Goal: Obtain resource: Download file/media

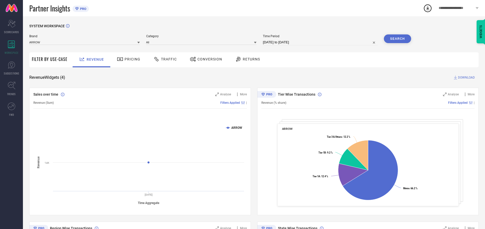
click at [164, 59] on span "Traffic" at bounding box center [169, 59] width 16 height 4
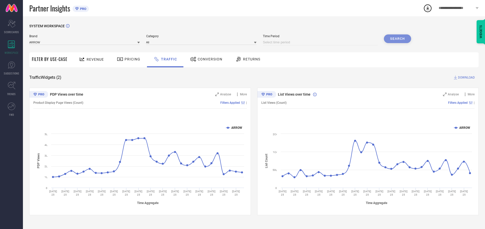
click at [321, 42] on input at bounding box center [320, 42] width 115 height 6
select select "9"
select select "2025"
select select "10"
select select "2025"
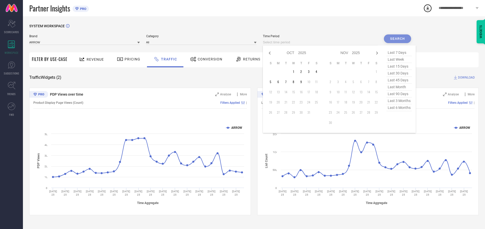
select select "8"
select select "2025"
select select "9"
select select "2025"
click at [318, 102] on td "27" at bounding box center [316, 102] width 8 height 8
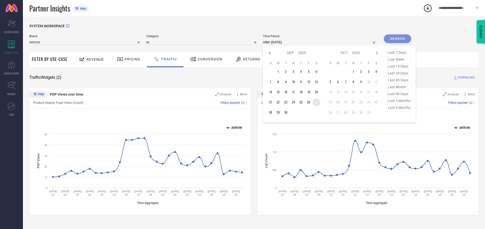
type input "[DATE] to [DATE]"
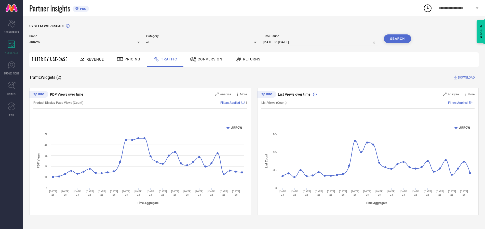
click at [85, 42] on input at bounding box center [84, 41] width 110 height 5
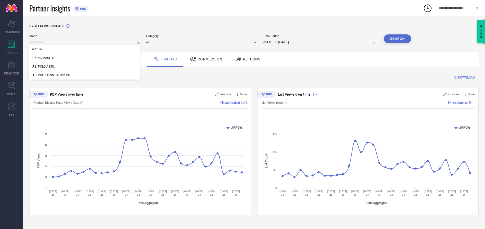
click at [85, 42] on input at bounding box center [84, 41] width 110 height 5
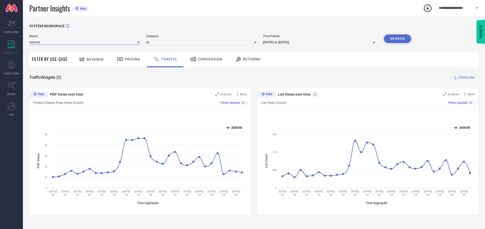
click at [85, 42] on input at bounding box center [84, 41] width 110 height 5
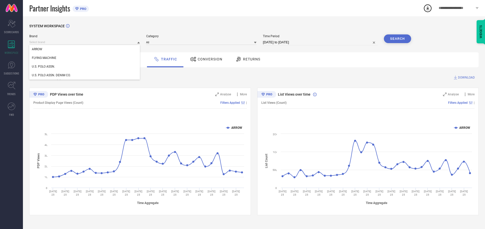
click at [85, 66] on div "U.S. POLO ASSN." at bounding box center [84, 66] width 110 height 9
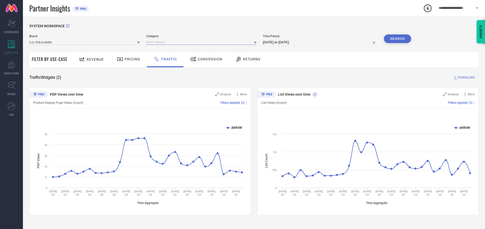
click at [202, 42] on input at bounding box center [201, 41] width 110 height 5
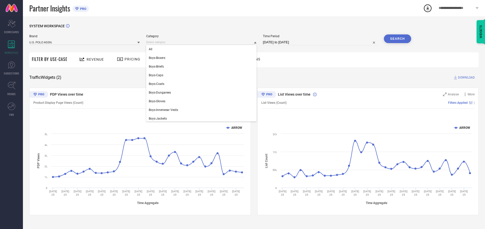
click at [202, 49] on div "All" at bounding box center [201, 49] width 110 height 9
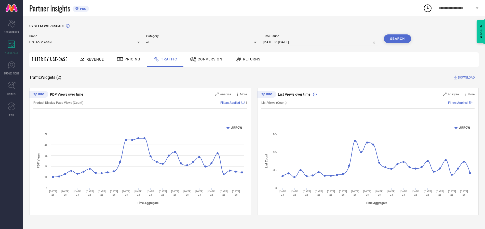
click at [397, 39] on button "Search" at bounding box center [396, 38] width 27 height 9
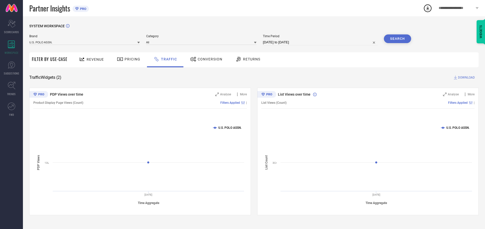
click at [465, 77] on span "DOWNLOAD" at bounding box center [466, 77] width 17 height 5
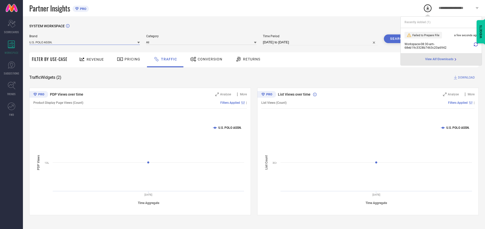
click at [85, 42] on input at bounding box center [84, 41] width 110 height 5
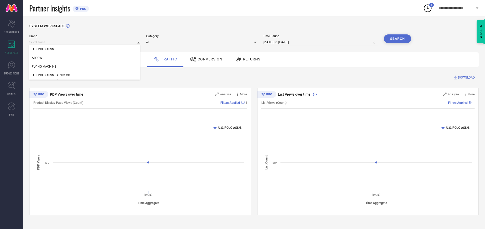
click at [85, 75] on div "U.S. POLO ASSN. DENIM CO." at bounding box center [84, 75] width 110 height 9
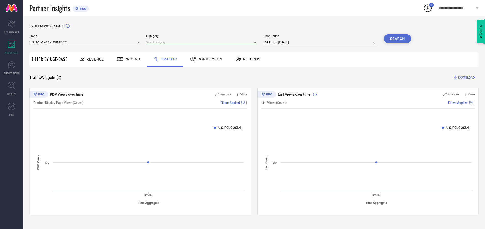
click at [202, 42] on input at bounding box center [201, 41] width 110 height 5
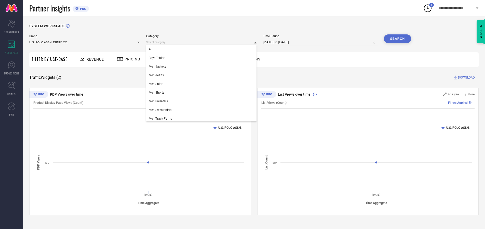
click at [202, 49] on div "All" at bounding box center [201, 49] width 110 height 9
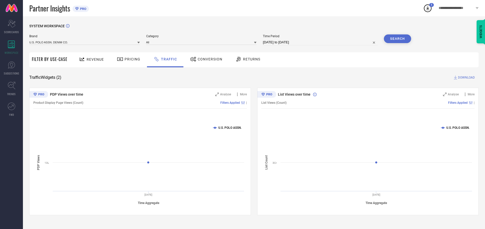
click at [397, 39] on button "Search" at bounding box center [396, 38] width 27 height 9
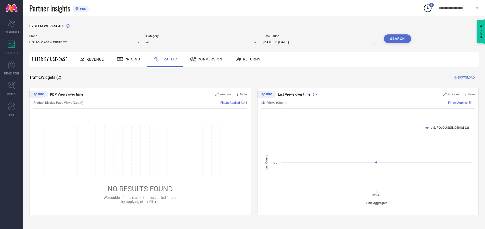
click at [465, 77] on span "DOWNLOAD" at bounding box center [466, 77] width 17 height 5
click at [321, 42] on input at bounding box center [320, 42] width 115 height 6
select select "9"
select select "2025"
select select "10"
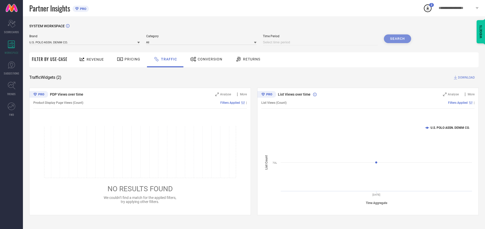
select select "2025"
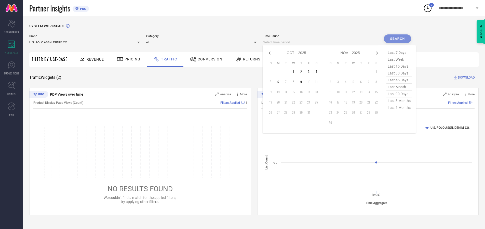
select select "8"
select select "2025"
select select "9"
select select "2025"
click at [272, 112] on td "28" at bounding box center [270, 112] width 8 height 8
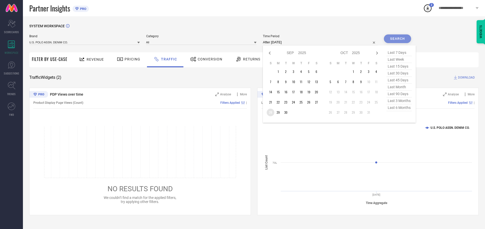
type input "[DATE] to [DATE]"
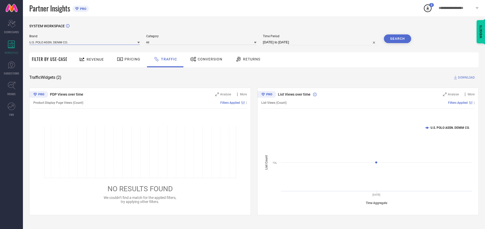
click at [85, 42] on input at bounding box center [84, 41] width 110 height 5
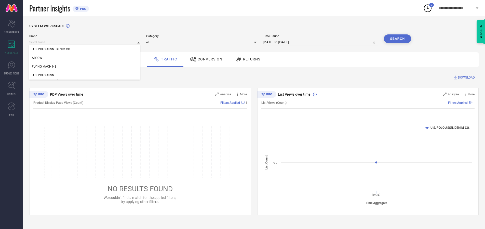
click at [85, 42] on input at bounding box center [84, 41] width 110 height 5
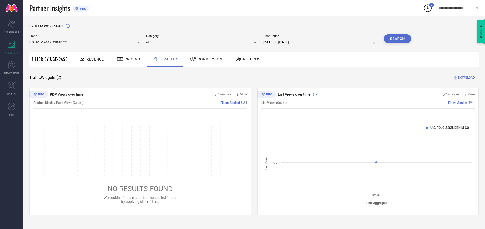
click at [85, 42] on input at bounding box center [84, 41] width 110 height 5
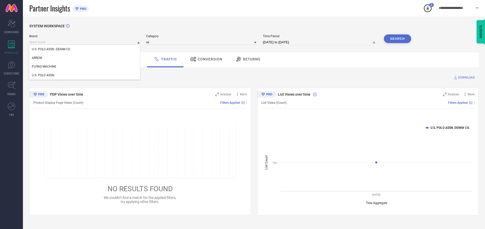
click at [85, 49] on div "U.S. POLO ASSN. DENIM CO." at bounding box center [84, 49] width 110 height 9
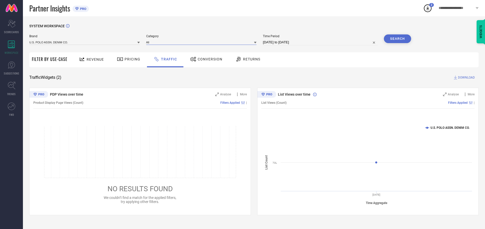
click at [202, 42] on input at bounding box center [201, 41] width 110 height 5
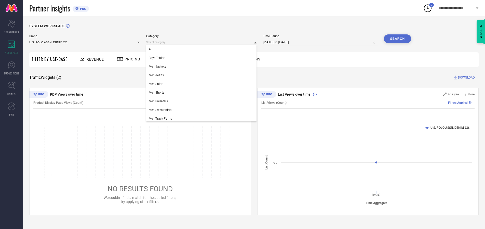
click at [202, 49] on div "All" at bounding box center [201, 49] width 110 height 9
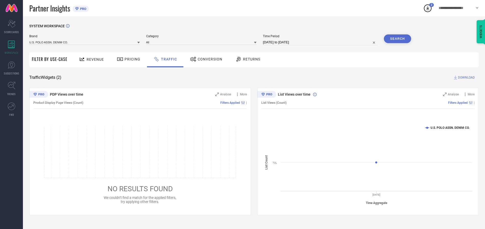
click at [397, 39] on button "Search" at bounding box center [396, 38] width 27 height 9
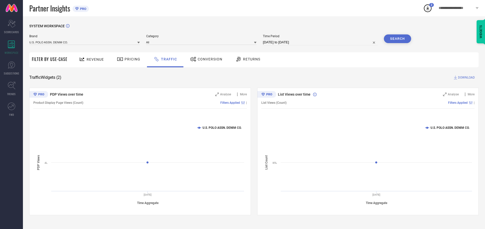
click at [465, 77] on span "DOWNLOAD" at bounding box center [466, 77] width 17 height 5
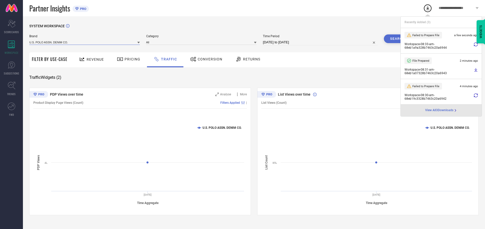
click at [85, 42] on input at bounding box center [84, 41] width 110 height 5
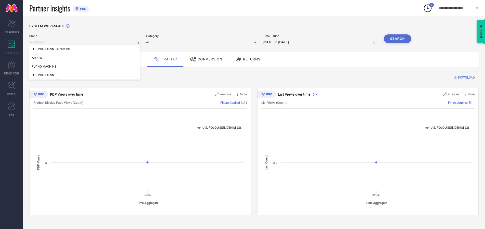
click at [85, 75] on div "U.S. POLO ASSN." at bounding box center [84, 75] width 110 height 9
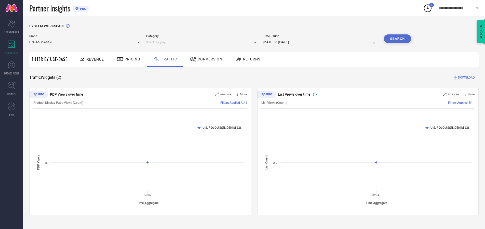
click at [202, 42] on input at bounding box center [201, 41] width 110 height 5
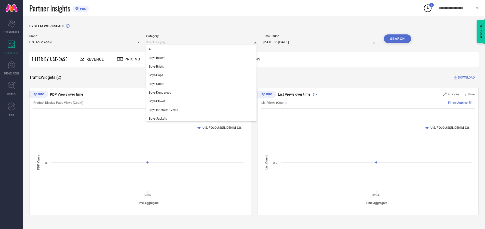
click at [202, 49] on div "All" at bounding box center [201, 49] width 110 height 9
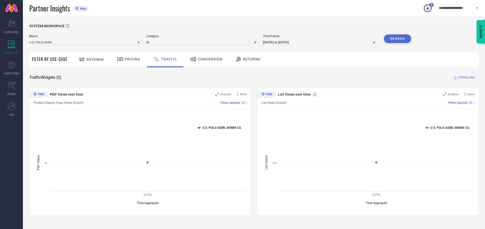
click at [397, 39] on button "Search" at bounding box center [396, 38] width 27 height 9
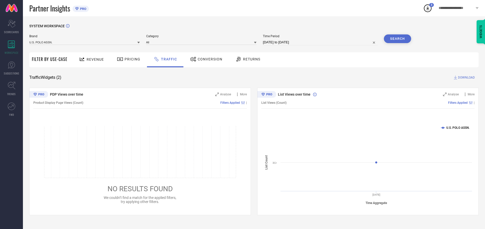
click at [465, 77] on span "DOWNLOAD" at bounding box center [466, 77] width 17 height 5
click at [321, 42] on input at bounding box center [320, 42] width 115 height 6
select select "9"
select select "2025"
select select "10"
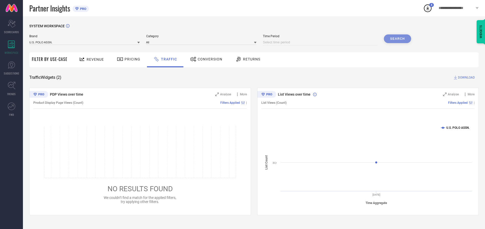
select select "2025"
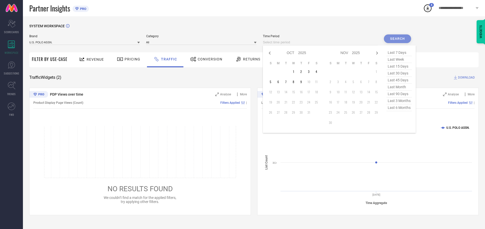
select select "8"
select select "2025"
select select "9"
select select "2025"
click at [279, 112] on td "29" at bounding box center [278, 112] width 8 height 8
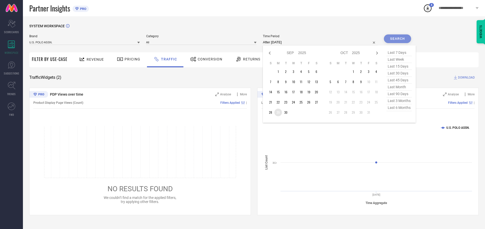
type input "[DATE] to [DATE]"
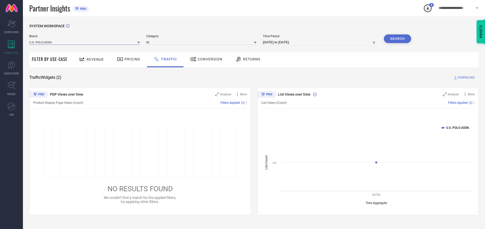
click at [85, 42] on input at bounding box center [84, 41] width 110 height 5
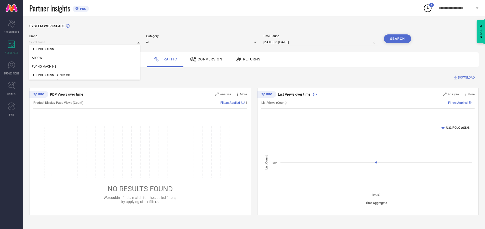
click at [85, 42] on input at bounding box center [84, 41] width 110 height 5
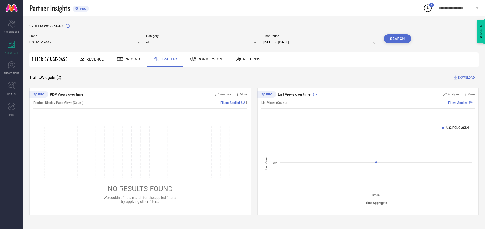
click at [85, 42] on input at bounding box center [84, 41] width 110 height 5
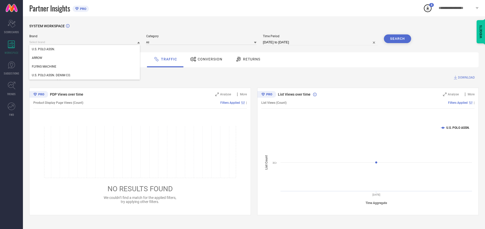
click at [85, 49] on div "U.S. POLO ASSN." at bounding box center [84, 49] width 110 height 9
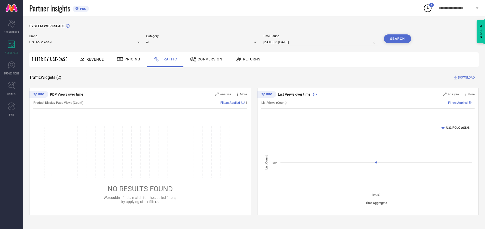
click at [202, 42] on input at bounding box center [201, 41] width 110 height 5
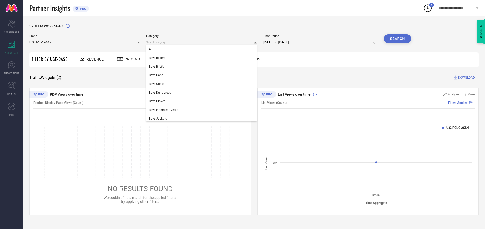
click at [202, 49] on div "All" at bounding box center [201, 49] width 110 height 9
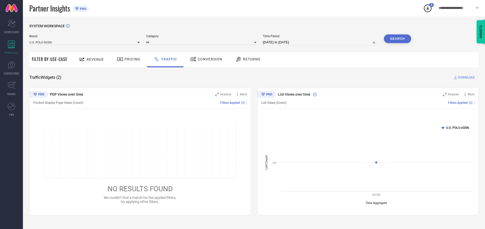
click at [397, 39] on button "Search" at bounding box center [396, 38] width 27 height 9
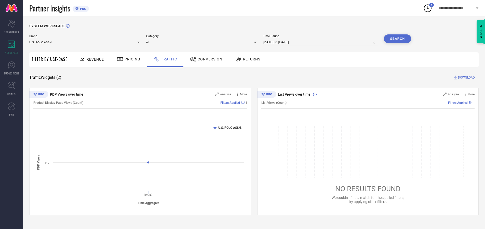
click at [465, 77] on span "DOWNLOAD" at bounding box center [466, 77] width 17 height 5
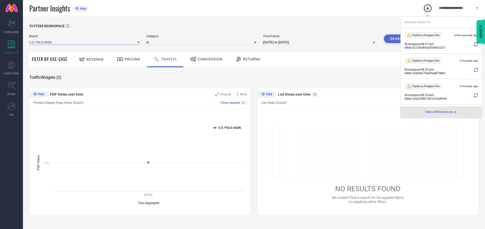
click at [85, 42] on input at bounding box center [84, 41] width 110 height 5
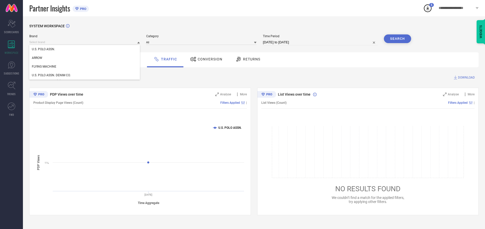
click at [85, 75] on div "U.S. POLO ASSN. DENIM CO." at bounding box center [84, 75] width 110 height 9
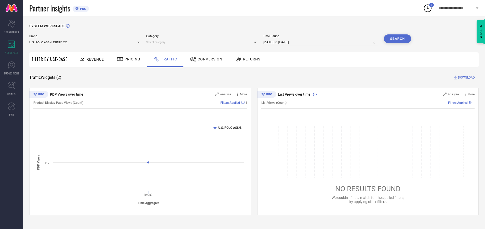
click at [202, 42] on input at bounding box center [201, 41] width 110 height 5
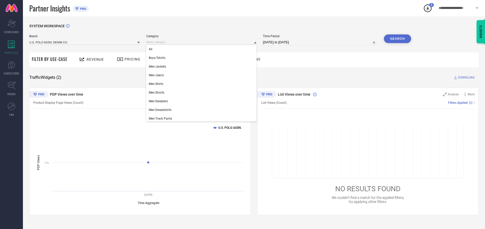
click at [202, 49] on div "All" at bounding box center [201, 49] width 110 height 9
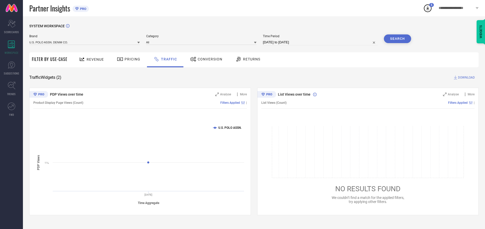
click at [397, 39] on button "Search" at bounding box center [396, 38] width 27 height 9
click at [465, 77] on span "DOWNLOAD" at bounding box center [466, 77] width 17 height 5
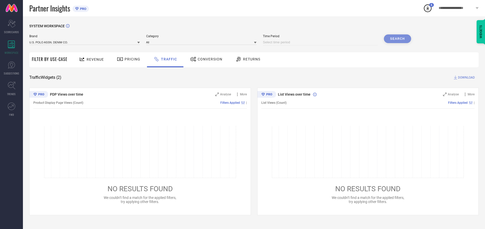
click at [321, 42] on input at bounding box center [320, 42] width 115 height 6
select select "9"
select select "2025"
select select "10"
select select "2025"
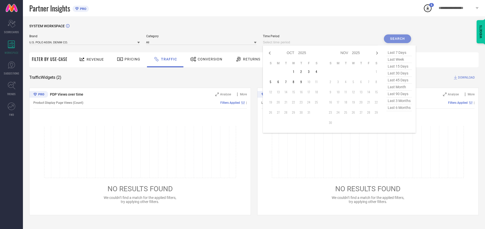
select select "8"
select select "2025"
select select "9"
select select "2025"
click at [287, 112] on td "30" at bounding box center [286, 112] width 8 height 8
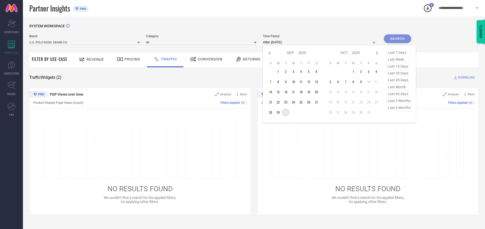
type input "[DATE] to [DATE]"
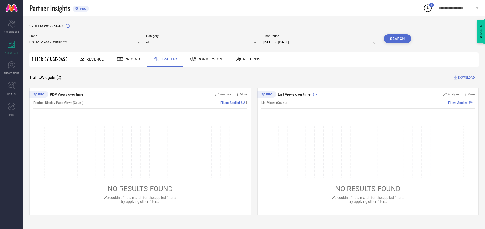
click at [85, 42] on input at bounding box center [84, 41] width 110 height 5
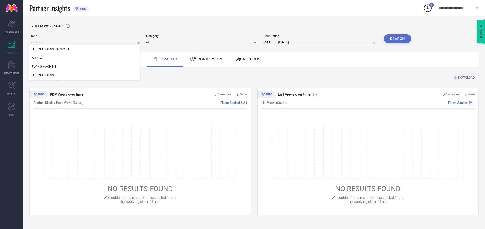
click at [85, 42] on input at bounding box center [84, 41] width 110 height 5
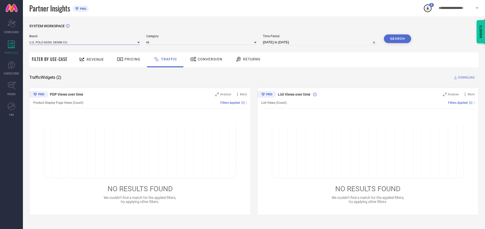
click at [85, 42] on input at bounding box center [84, 41] width 110 height 5
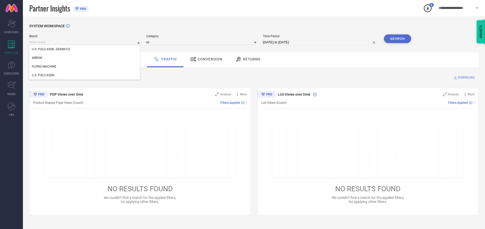
click at [85, 49] on div "U.S. POLO ASSN. DENIM CO." at bounding box center [84, 49] width 110 height 9
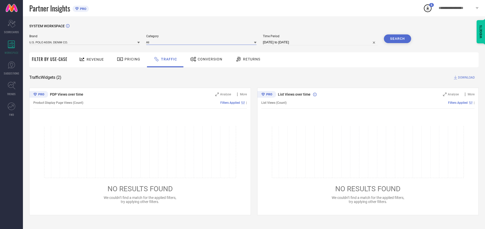
click at [202, 42] on input at bounding box center [201, 41] width 110 height 5
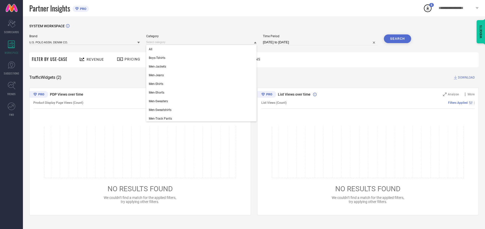
click at [202, 49] on div "All" at bounding box center [201, 49] width 110 height 9
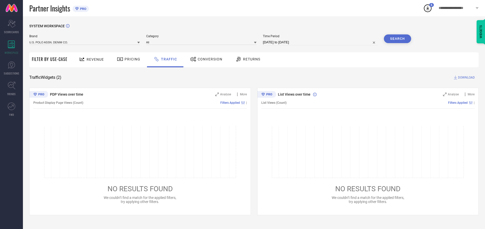
click at [397, 39] on button "Search" at bounding box center [396, 38] width 27 height 9
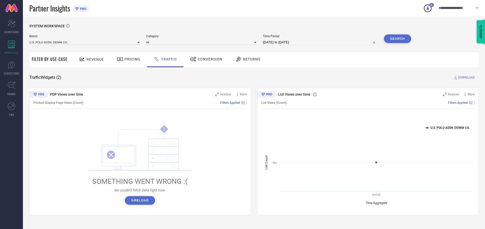
click at [465, 77] on span "DOWNLOAD" at bounding box center [466, 77] width 17 height 5
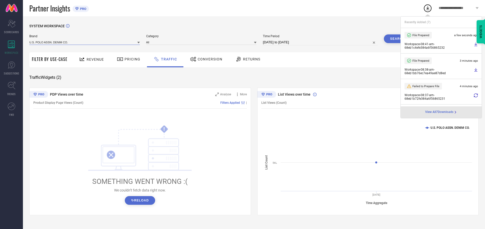
click at [85, 42] on input at bounding box center [84, 41] width 110 height 5
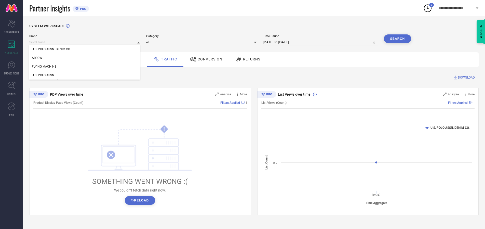
click at [85, 75] on div "U.S. POLO ASSN." at bounding box center [84, 75] width 110 height 9
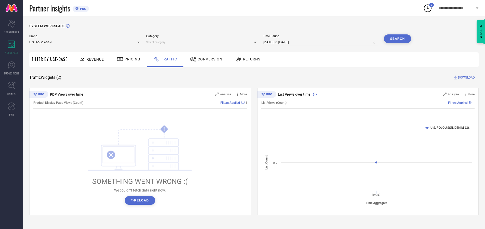
click at [202, 42] on input at bounding box center [201, 41] width 110 height 5
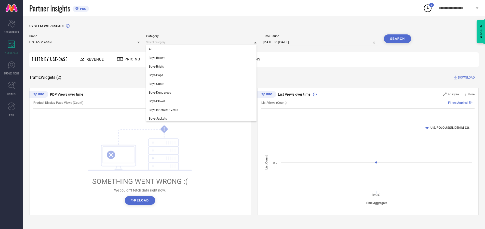
click at [202, 49] on div "All" at bounding box center [201, 49] width 110 height 9
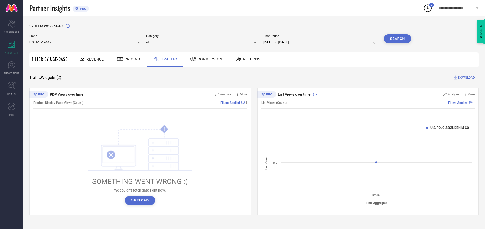
click at [397, 39] on button "Search" at bounding box center [396, 38] width 27 height 9
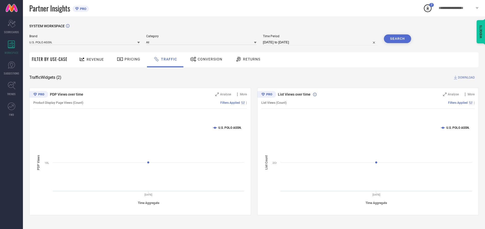
click at [465, 77] on span "DOWNLOAD" at bounding box center [466, 77] width 17 height 5
click at [321, 42] on input at bounding box center [320, 42] width 115 height 6
select select "9"
select select "2025"
select select "10"
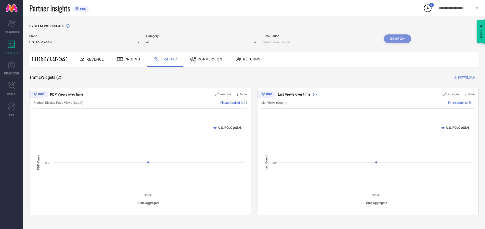
select select "2025"
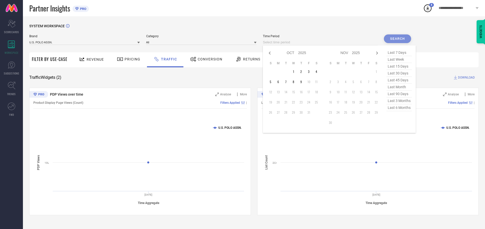
click at [295, 72] on td "1" at bounding box center [293, 72] width 8 height 8
type input "[DATE] to [DATE]"
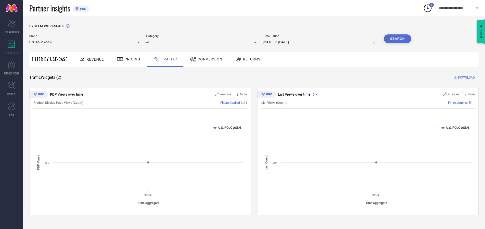
click at [85, 42] on input at bounding box center [84, 41] width 110 height 5
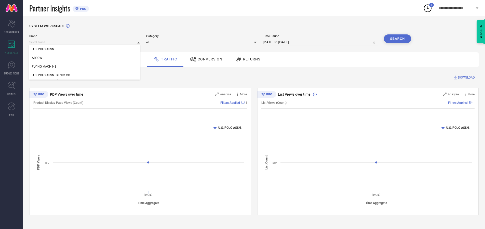
click at [85, 42] on input at bounding box center [84, 41] width 110 height 5
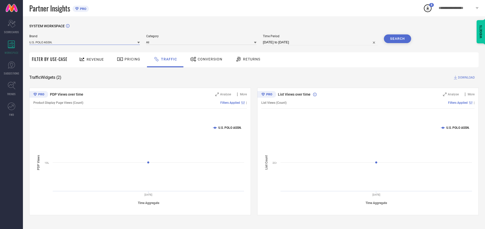
click at [85, 42] on input at bounding box center [84, 41] width 110 height 5
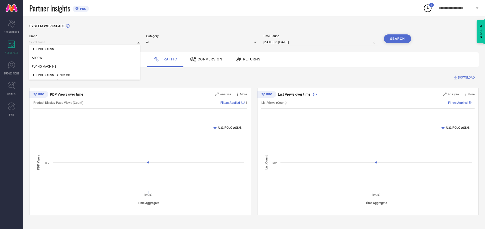
click at [85, 49] on div "U.S. POLO ASSN." at bounding box center [84, 49] width 110 height 9
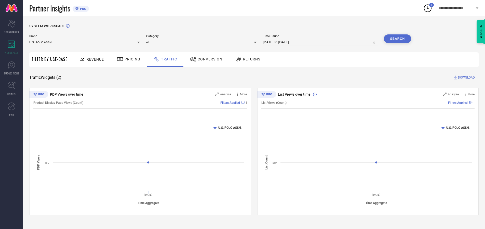
click at [202, 42] on input at bounding box center [201, 41] width 110 height 5
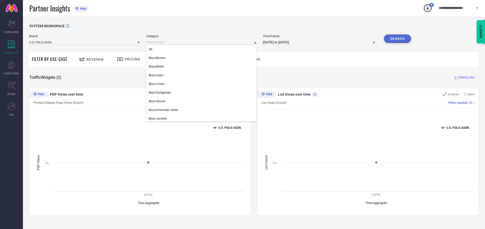
click at [202, 49] on div "All" at bounding box center [201, 49] width 110 height 9
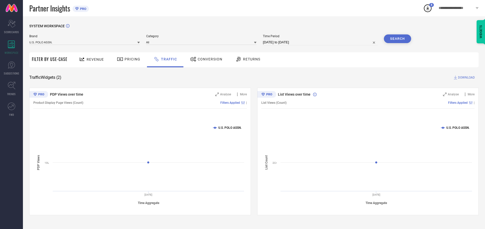
click at [397, 39] on button "Search" at bounding box center [396, 38] width 27 height 9
click at [465, 77] on span "DOWNLOAD" at bounding box center [466, 77] width 17 height 5
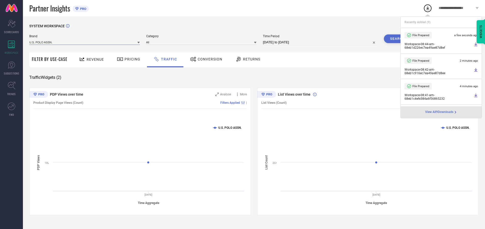
click at [85, 42] on input at bounding box center [84, 41] width 110 height 5
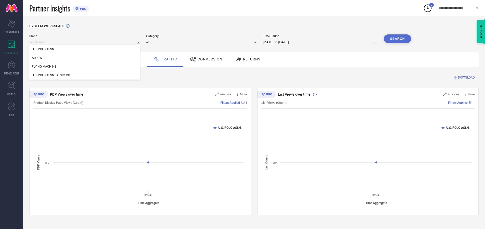
click at [85, 75] on div "U.S. POLO ASSN. DENIM CO." at bounding box center [84, 75] width 110 height 9
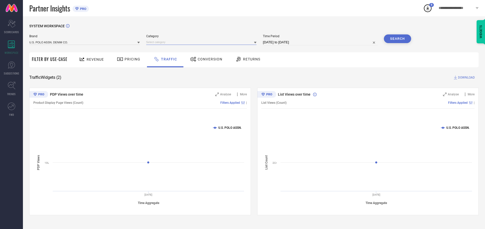
click at [202, 42] on input at bounding box center [201, 41] width 110 height 5
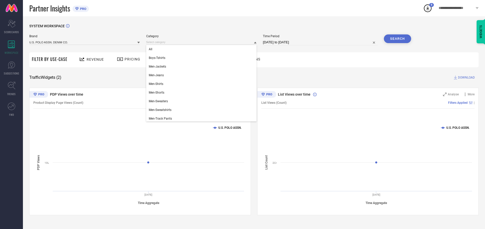
click at [202, 49] on div "All" at bounding box center [201, 49] width 110 height 9
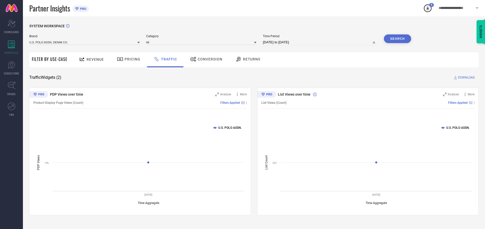
click at [397, 39] on button "Search" at bounding box center [396, 38] width 27 height 9
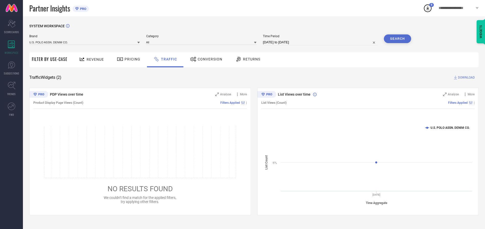
click at [465, 77] on span "DOWNLOAD" at bounding box center [466, 77] width 17 height 5
click at [321, 42] on input at bounding box center [320, 42] width 115 height 6
select select "9"
select select "2025"
select select "10"
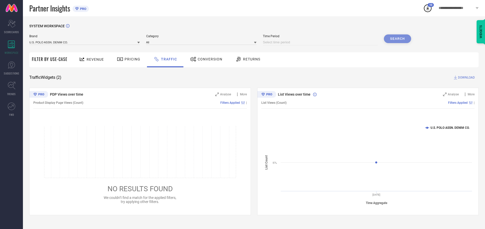
select select "2025"
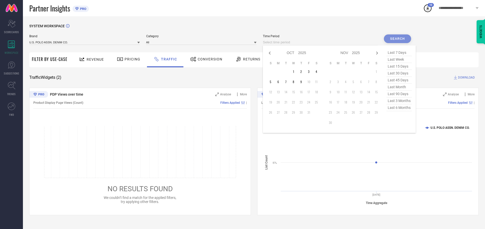
click at [302, 72] on td "2" at bounding box center [301, 72] width 8 height 8
type input "[DATE] to [DATE]"
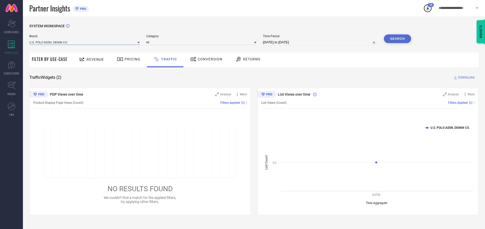
click at [85, 42] on input at bounding box center [84, 41] width 110 height 5
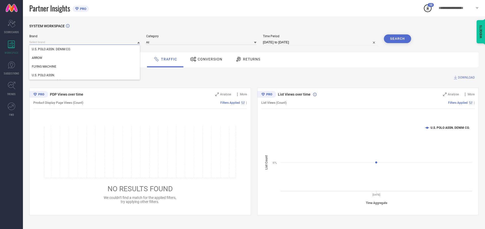
click at [85, 42] on input at bounding box center [84, 41] width 110 height 5
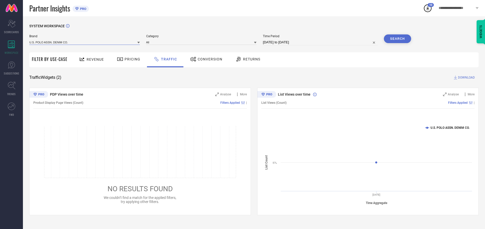
click at [85, 42] on input at bounding box center [84, 41] width 110 height 5
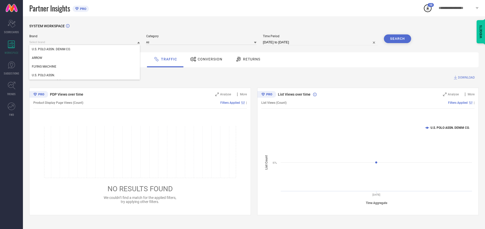
click at [85, 49] on div "U.S. POLO ASSN. DENIM CO." at bounding box center [84, 49] width 110 height 9
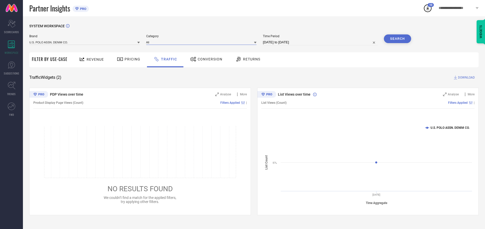
click at [202, 42] on input at bounding box center [201, 41] width 110 height 5
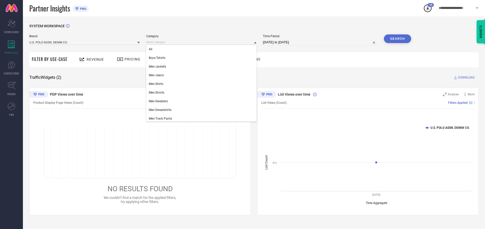
click at [202, 49] on div "All" at bounding box center [201, 49] width 110 height 9
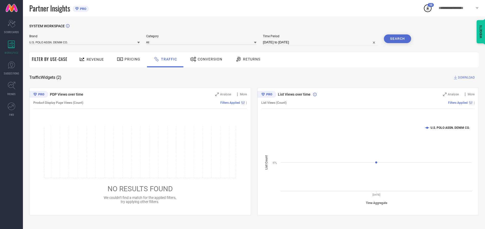
click at [397, 39] on button "Search" at bounding box center [396, 38] width 27 height 9
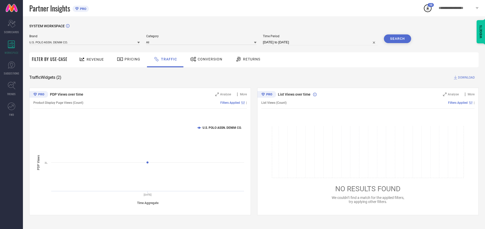
click at [465, 77] on span "DOWNLOAD" at bounding box center [466, 77] width 17 height 5
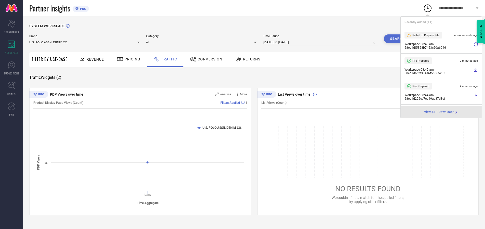
click at [85, 42] on input at bounding box center [84, 41] width 110 height 5
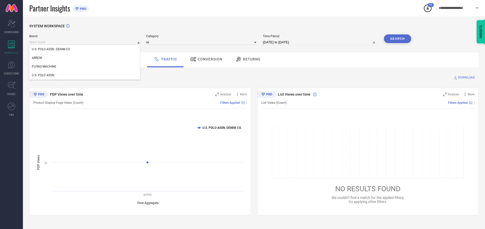
click at [85, 75] on div "U.S. POLO ASSN." at bounding box center [84, 75] width 110 height 9
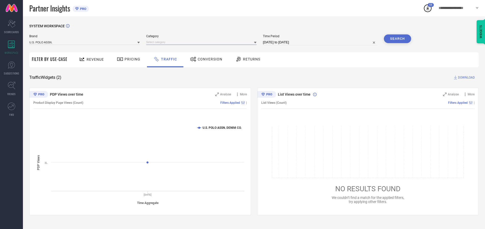
click at [202, 42] on input at bounding box center [201, 41] width 110 height 5
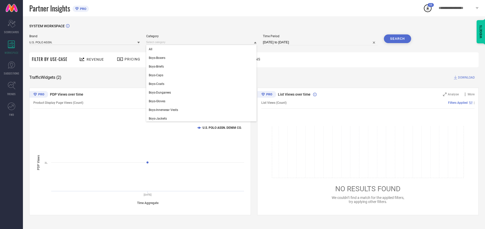
click at [202, 49] on div "All" at bounding box center [201, 49] width 110 height 9
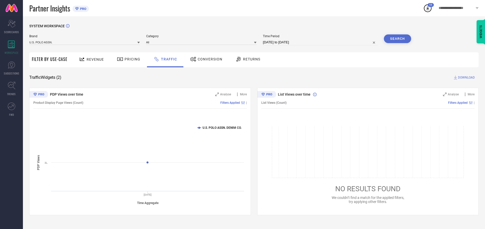
click at [397, 39] on button "Search" at bounding box center [396, 38] width 27 height 9
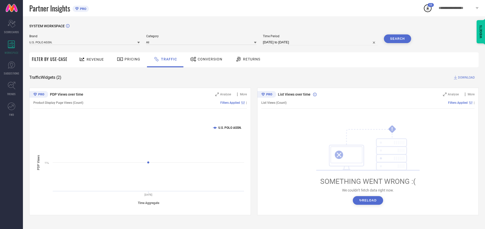
click at [465, 77] on span "DOWNLOAD" at bounding box center [466, 77] width 17 height 5
click at [321, 42] on input at bounding box center [320, 42] width 115 height 6
select select "9"
select select "2025"
select select "10"
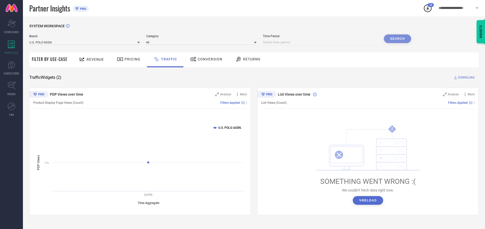
select select "2025"
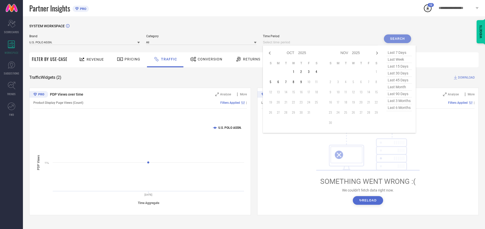
click at [310, 72] on td "3" at bounding box center [309, 72] width 8 height 8
type input "[DATE] to [DATE]"
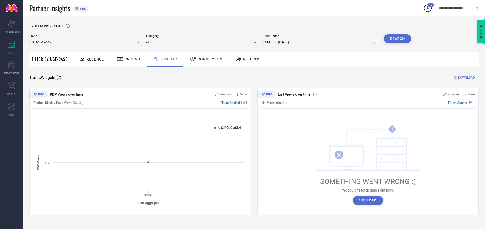
click at [85, 42] on input at bounding box center [84, 41] width 110 height 5
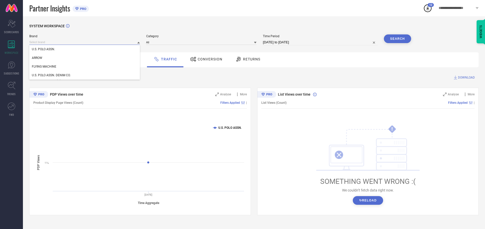
click at [85, 42] on input at bounding box center [84, 41] width 110 height 5
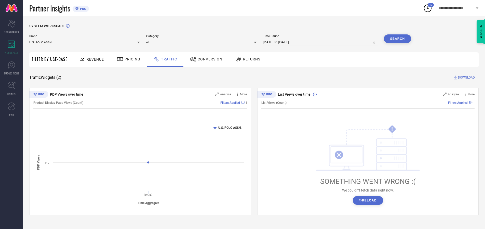
click at [85, 42] on input at bounding box center [84, 41] width 110 height 5
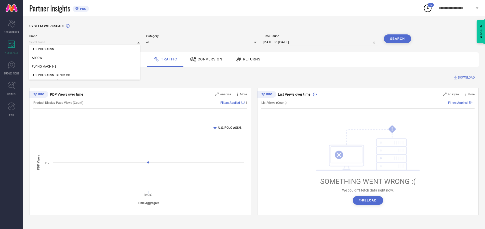
click at [85, 49] on div "U.S. POLO ASSN." at bounding box center [84, 49] width 110 height 9
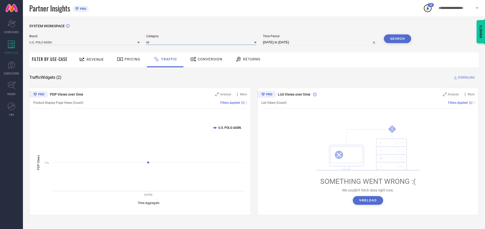
click at [202, 42] on input at bounding box center [201, 41] width 110 height 5
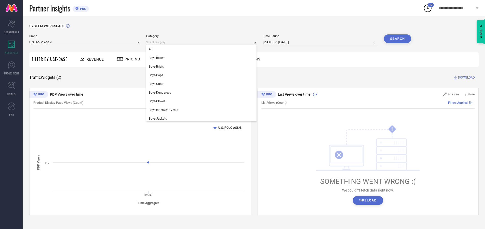
click at [202, 49] on div "All" at bounding box center [201, 49] width 110 height 9
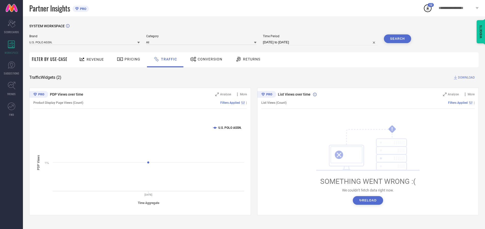
click at [397, 39] on button "Search" at bounding box center [396, 38] width 27 height 9
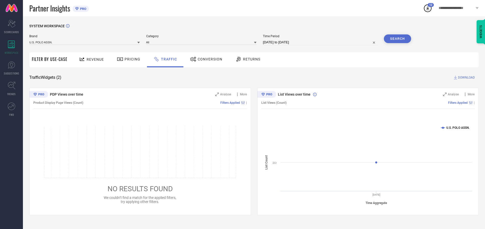
click at [465, 77] on span "DOWNLOAD" at bounding box center [466, 77] width 17 height 5
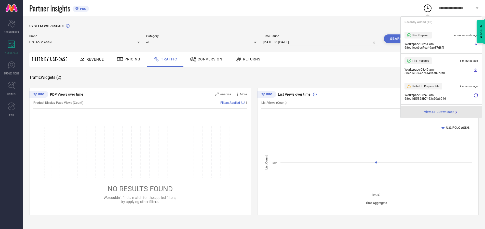
click at [85, 42] on input at bounding box center [84, 41] width 110 height 5
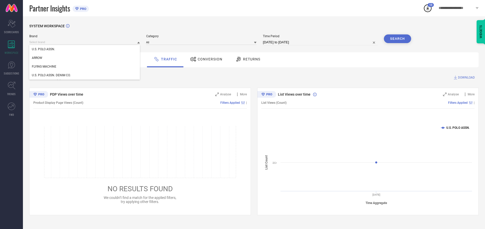
click at [85, 75] on div "U.S. POLO ASSN. DENIM CO." at bounding box center [84, 75] width 110 height 9
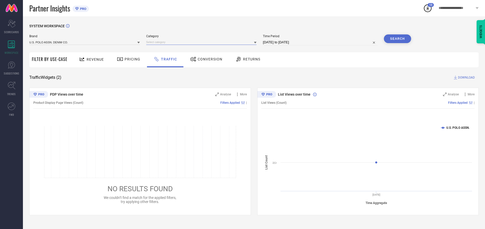
click at [202, 42] on input at bounding box center [201, 41] width 110 height 5
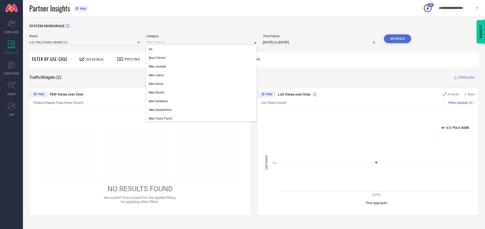
click at [202, 49] on div "All" at bounding box center [201, 49] width 110 height 9
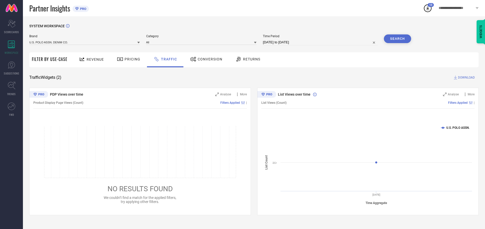
click at [397, 39] on button "Search" at bounding box center [396, 38] width 27 height 9
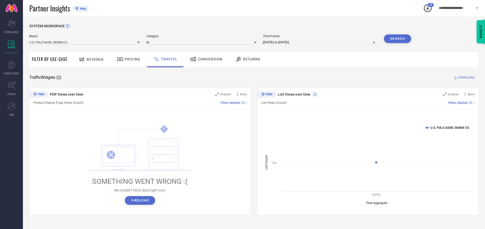
click at [465, 77] on span "DOWNLOAD" at bounding box center [466, 77] width 17 height 5
click at [321, 42] on input at bounding box center [320, 42] width 115 height 6
select select "9"
select select "2025"
select select "10"
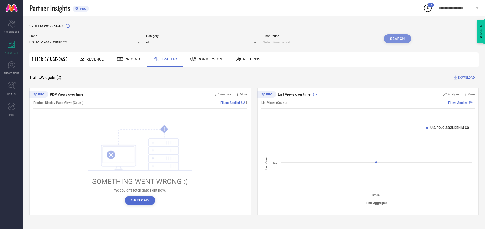
select select "2025"
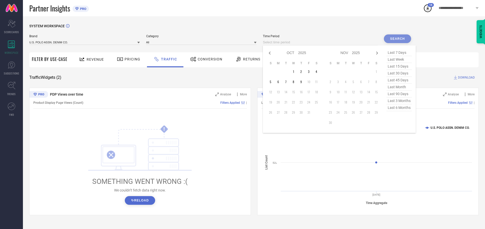
click at [318, 72] on td "4" at bounding box center [316, 72] width 8 height 8
type input "[DATE] to [DATE]"
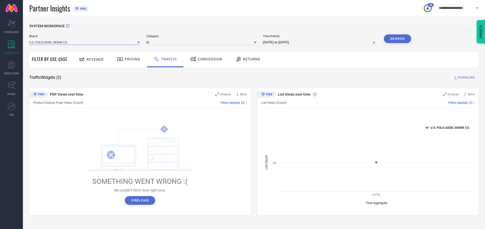
click at [85, 42] on input at bounding box center [84, 41] width 110 height 5
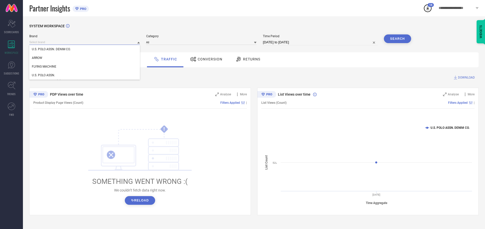
click at [85, 42] on input at bounding box center [84, 41] width 110 height 5
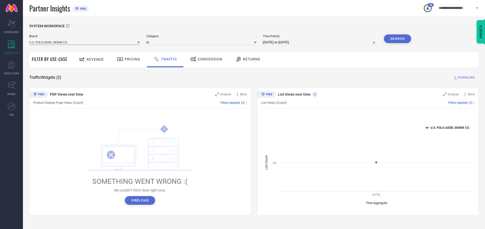
click at [85, 42] on input at bounding box center [84, 41] width 110 height 5
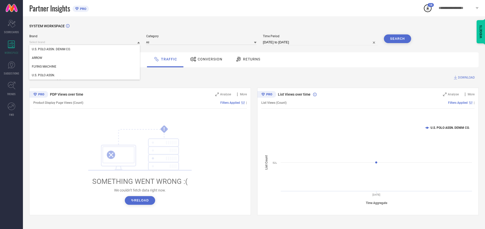
click at [85, 49] on div "U.S. POLO ASSN. DENIM CO." at bounding box center [84, 49] width 110 height 9
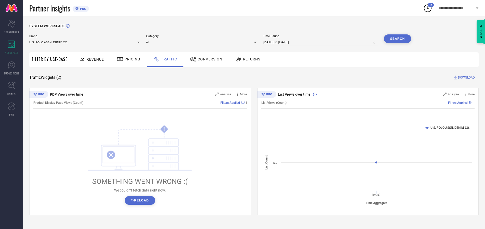
click at [202, 42] on input at bounding box center [201, 41] width 110 height 5
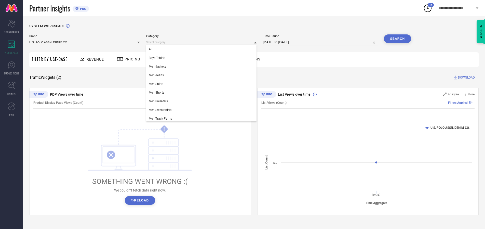
click at [202, 49] on div "All" at bounding box center [201, 49] width 110 height 9
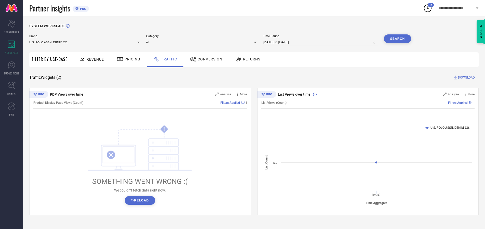
click at [397, 39] on button "Search" at bounding box center [396, 38] width 27 height 9
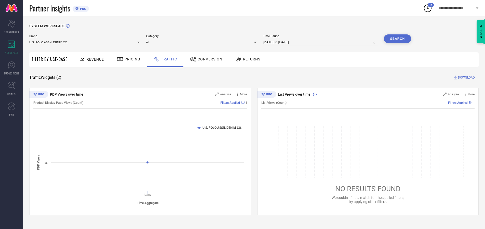
click at [465, 77] on span "DOWNLOAD" at bounding box center [466, 77] width 17 height 5
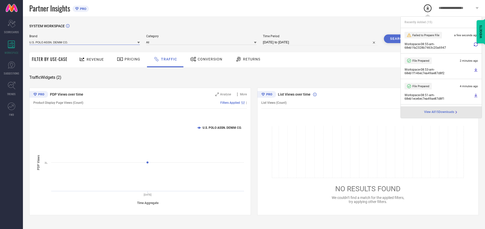
click at [85, 42] on input at bounding box center [84, 41] width 110 height 5
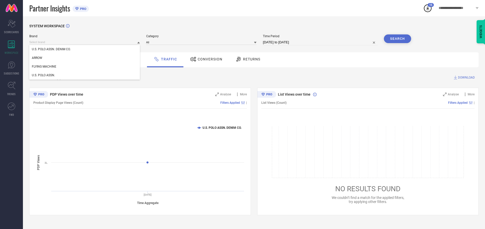
click at [85, 75] on div "U.S. POLO ASSN." at bounding box center [84, 75] width 110 height 9
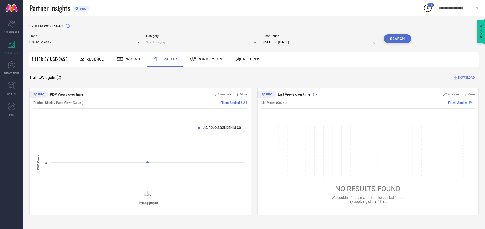
click at [202, 42] on input at bounding box center [201, 41] width 110 height 5
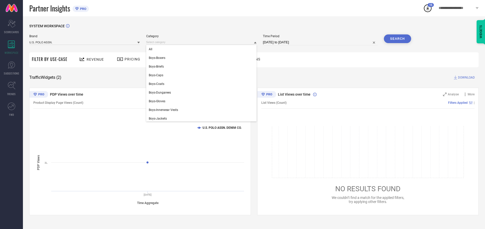
click at [202, 49] on div "All" at bounding box center [201, 49] width 110 height 9
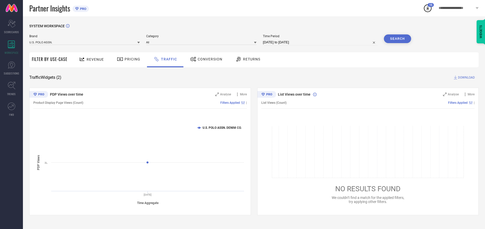
click at [397, 39] on button "Search" at bounding box center [396, 38] width 27 height 9
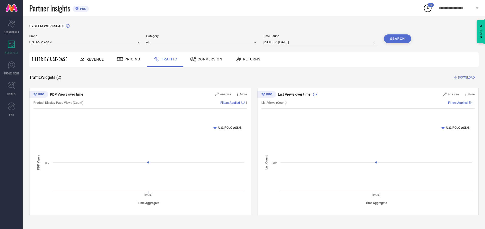
click at [465, 77] on span "DOWNLOAD" at bounding box center [466, 77] width 17 height 5
click at [321, 42] on input at bounding box center [320, 42] width 115 height 6
select select "9"
select select "2025"
select select "10"
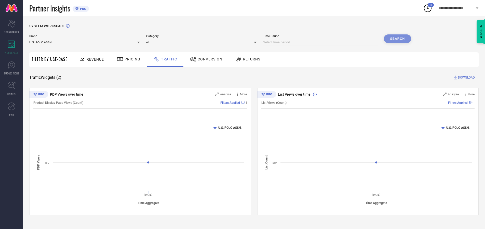
select select "2025"
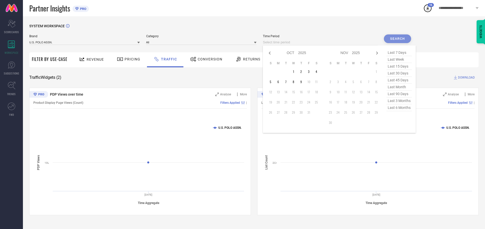
click at [272, 82] on td "5" at bounding box center [270, 82] width 8 height 8
type input "[DATE] to [DATE]"
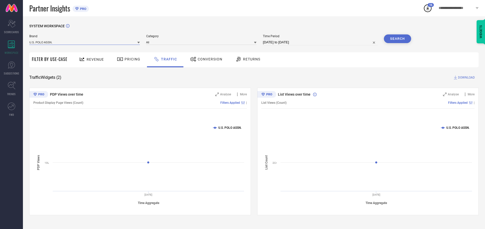
click at [85, 42] on input at bounding box center [84, 41] width 110 height 5
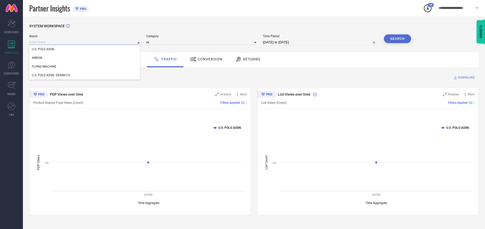
click at [85, 42] on input at bounding box center [84, 41] width 110 height 5
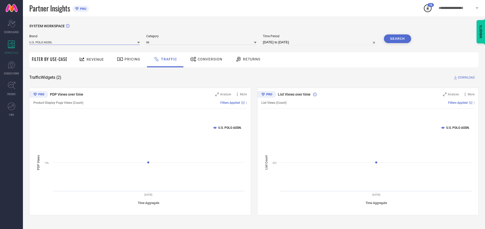
click at [85, 42] on input at bounding box center [84, 41] width 110 height 5
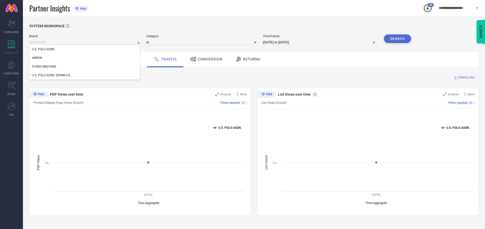
click at [85, 49] on div "U.S. POLO ASSN." at bounding box center [84, 49] width 110 height 9
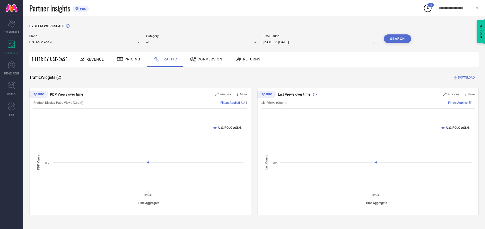
click at [202, 42] on input at bounding box center [201, 41] width 110 height 5
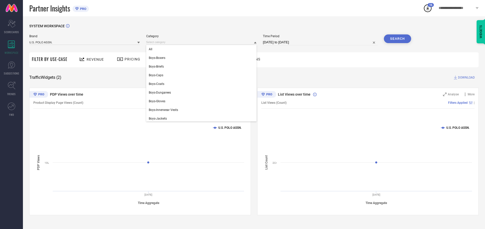
click at [202, 49] on div "All" at bounding box center [201, 49] width 110 height 9
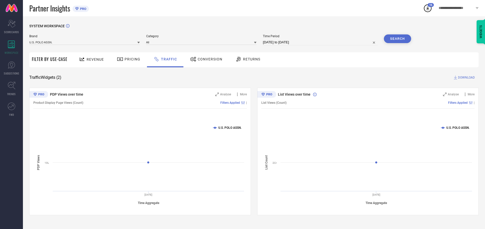
click at [397, 39] on button "Search" at bounding box center [396, 38] width 27 height 9
click at [465, 77] on span "DOWNLOAD" at bounding box center [466, 77] width 17 height 5
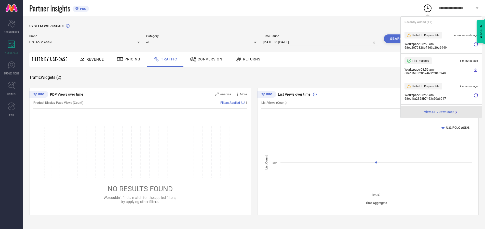
click at [85, 42] on input at bounding box center [84, 41] width 110 height 5
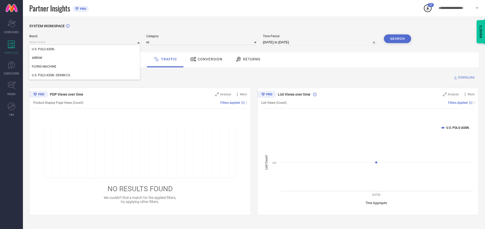
click at [85, 75] on div "U.S. POLO ASSN. DENIM CO." at bounding box center [84, 75] width 110 height 9
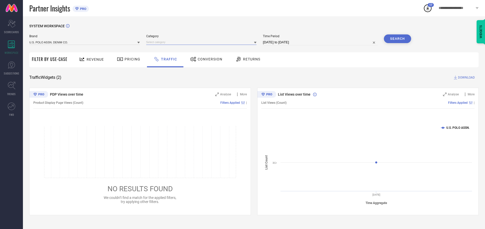
click at [202, 42] on input at bounding box center [201, 41] width 110 height 5
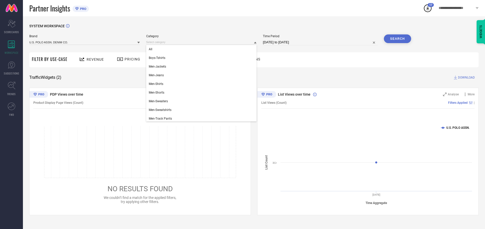
click at [202, 49] on div "All" at bounding box center [201, 49] width 110 height 9
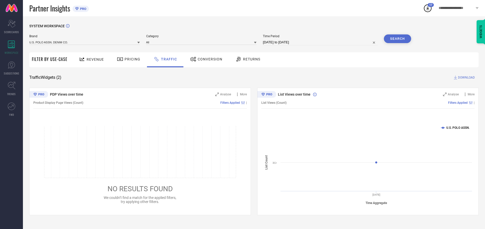
click at [397, 39] on button "Search" at bounding box center [396, 38] width 27 height 9
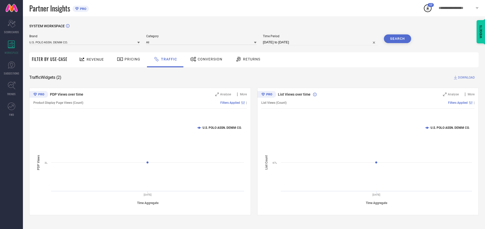
click at [465, 77] on span "DOWNLOAD" at bounding box center [466, 77] width 17 height 5
click at [321, 42] on input at bounding box center [320, 42] width 115 height 6
select select "9"
select select "2025"
select select "10"
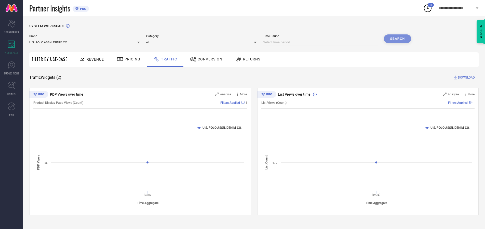
select select "2025"
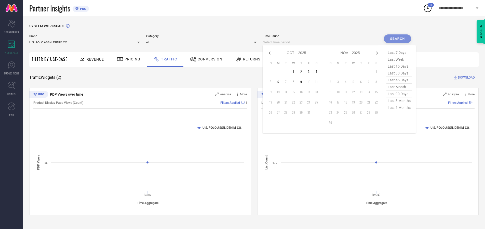
click at [279, 82] on td "6" at bounding box center [278, 82] width 8 height 8
type input "[DATE] to [DATE]"
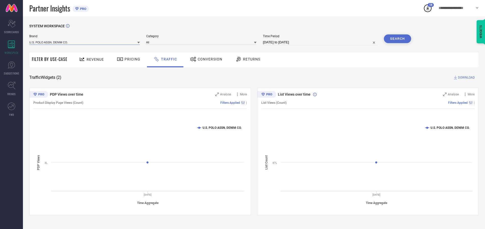
click at [85, 42] on input at bounding box center [84, 41] width 110 height 5
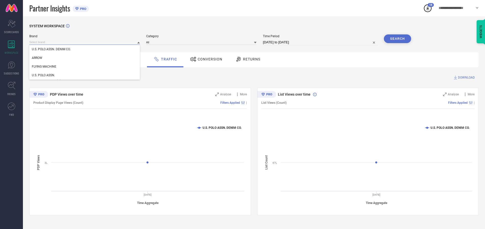
click at [85, 42] on input at bounding box center [84, 41] width 110 height 5
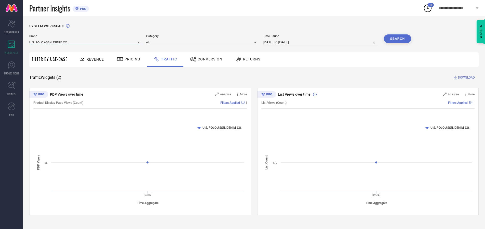
click at [85, 42] on input at bounding box center [84, 41] width 110 height 5
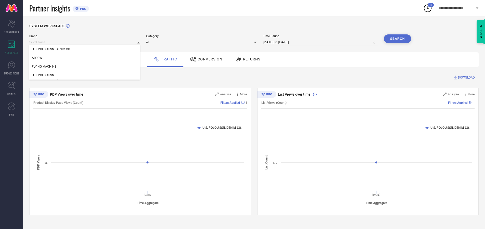
click at [85, 49] on div "U.S. POLO ASSN. DENIM CO." at bounding box center [84, 49] width 110 height 9
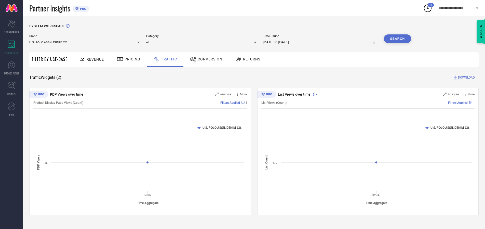
click at [202, 42] on input at bounding box center [201, 41] width 110 height 5
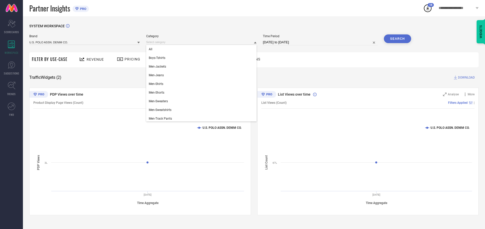
click at [202, 49] on div "All" at bounding box center [201, 49] width 110 height 9
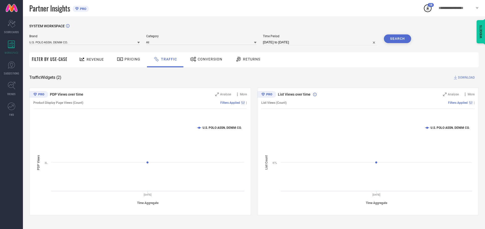
click at [397, 39] on button "Search" at bounding box center [396, 38] width 27 height 9
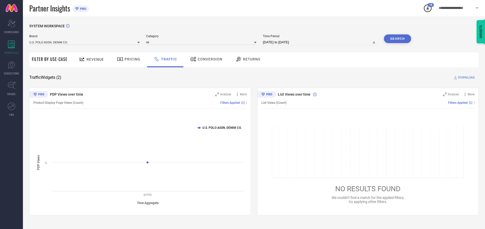
click at [465, 77] on span "DOWNLOAD" at bounding box center [466, 77] width 17 height 5
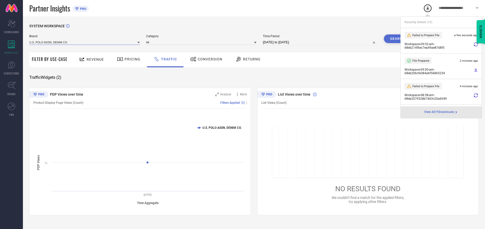
click at [85, 42] on input at bounding box center [84, 41] width 110 height 5
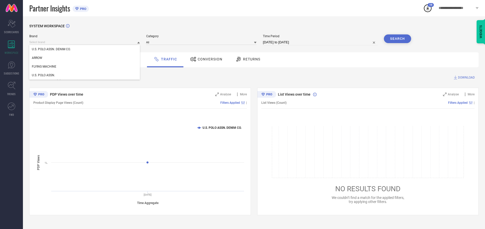
click at [85, 75] on div "U.S. POLO ASSN." at bounding box center [84, 75] width 110 height 9
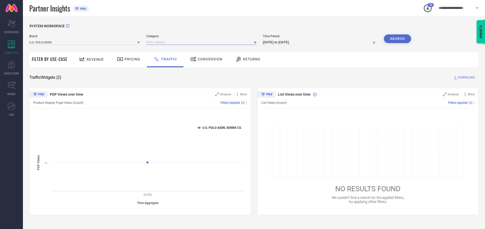
click at [202, 42] on input at bounding box center [201, 41] width 110 height 5
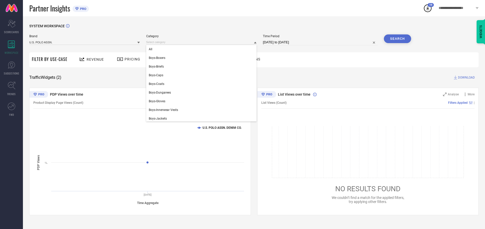
click at [202, 49] on div "All" at bounding box center [201, 49] width 110 height 9
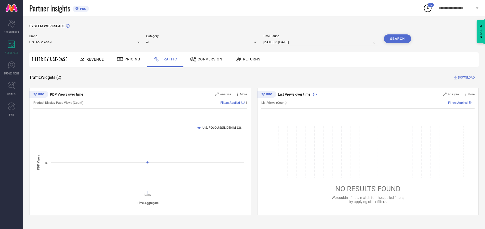
click at [397, 39] on button "Search" at bounding box center [396, 38] width 27 height 9
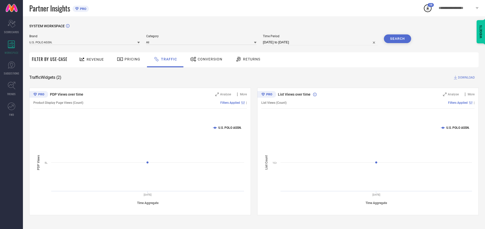
click at [465, 77] on span "DOWNLOAD" at bounding box center [466, 77] width 17 height 5
click at [321, 42] on input at bounding box center [320, 42] width 115 height 6
select select "9"
select select "2025"
select select "10"
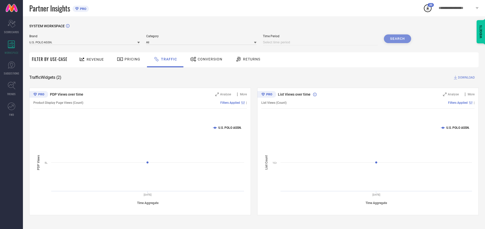
select select "2025"
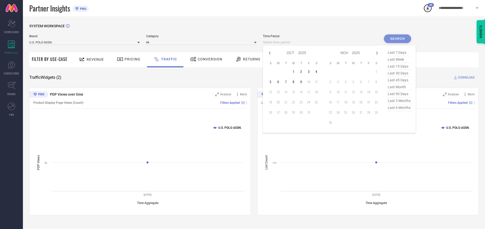
click at [287, 82] on td "7" at bounding box center [286, 82] width 8 height 8
type input "[DATE] to [DATE]"
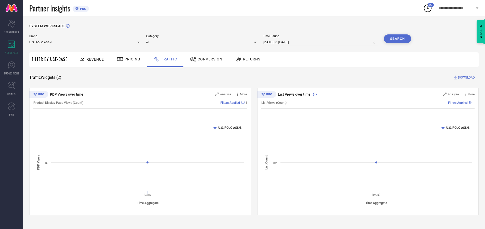
click at [85, 42] on input at bounding box center [84, 41] width 110 height 5
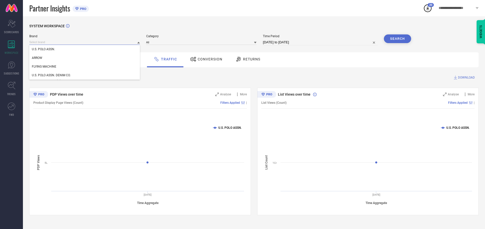
click at [85, 42] on input at bounding box center [84, 41] width 110 height 5
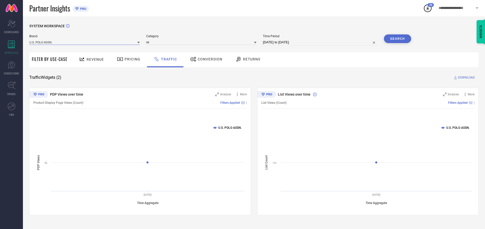
click at [85, 42] on input at bounding box center [84, 41] width 110 height 5
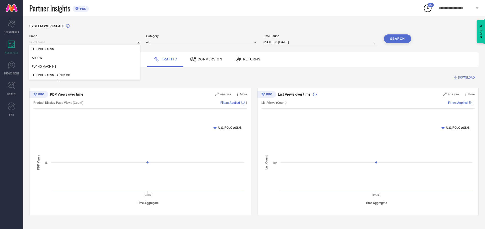
click at [85, 49] on div "U.S. POLO ASSN." at bounding box center [84, 49] width 110 height 9
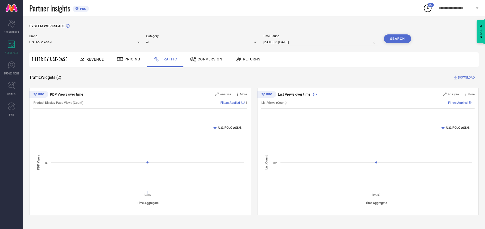
click at [202, 42] on input at bounding box center [201, 41] width 110 height 5
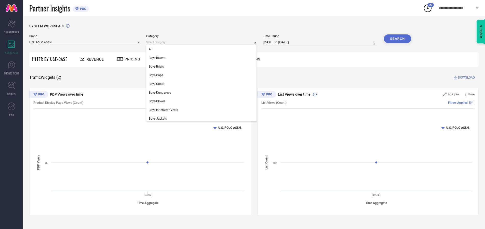
click at [202, 49] on div "All" at bounding box center [201, 49] width 110 height 9
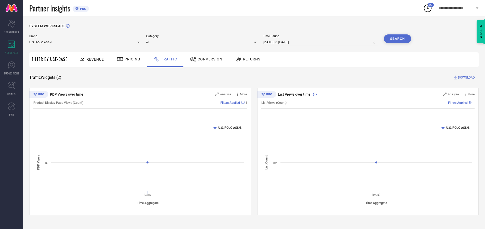
click at [397, 39] on button "Search" at bounding box center [396, 38] width 27 height 9
click at [465, 77] on span "DOWNLOAD" at bounding box center [466, 77] width 17 height 5
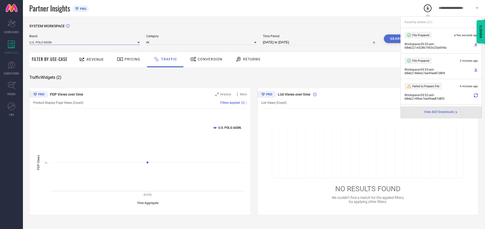
click at [85, 42] on input at bounding box center [84, 41] width 110 height 5
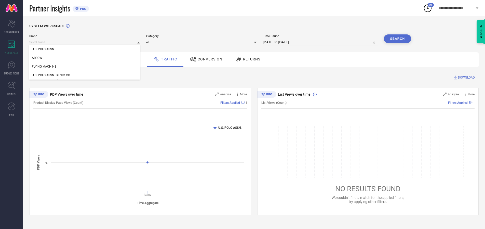
click at [85, 75] on div "U.S. POLO ASSN. DENIM CO." at bounding box center [84, 75] width 110 height 9
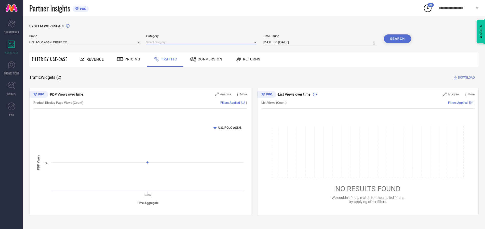
click at [202, 42] on input at bounding box center [201, 41] width 110 height 5
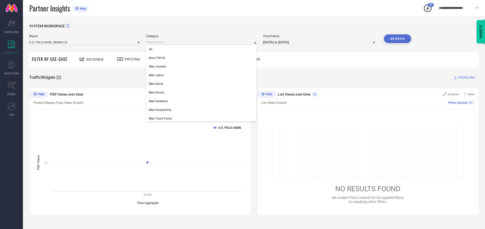
click at [202, 49] on div "All" at bounding box center [201, 49] width 110 height 9
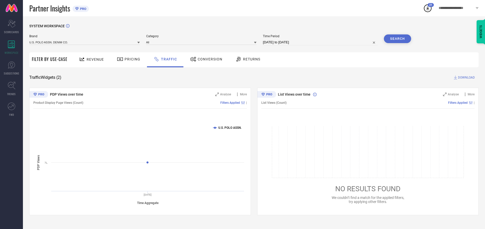
click at [397, 39] on button "Search" at bounding box center [396, 38] width 27 height 9
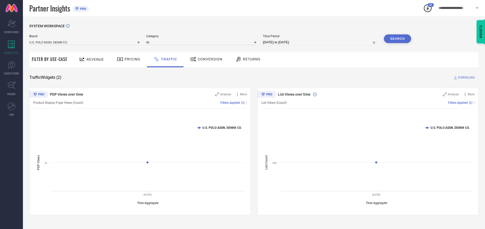
click at [465, 77] on span "DOWNLOAD" at bounding box center [466, 77] width 17 height 5
click at [321, 42] on input at bounding box center [320, 42] width 115 height 6
select select "9"
select select "2025"
select select "10"
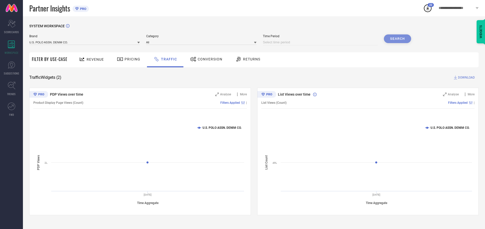
select select "2025"
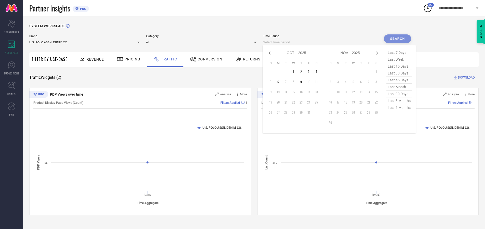
click at [295, 82] on td "8" at bounding box center [293, 82] width 8 height 8
type input "[DATE] to [DATE]"
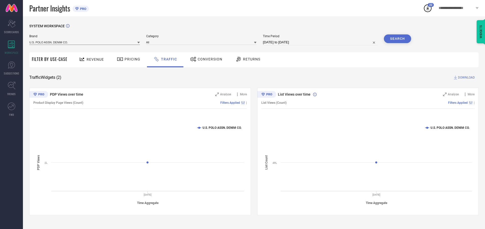
click at [85, 42] on input at bounding box center [84, 41] width 110 height 5
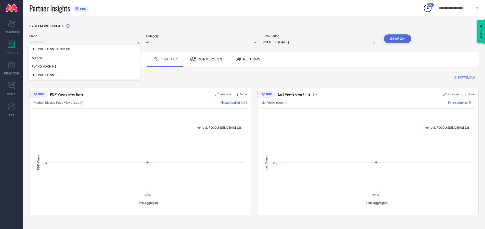
click at [85, 42] on input at bounding box center [84, 41] width 110 height 5
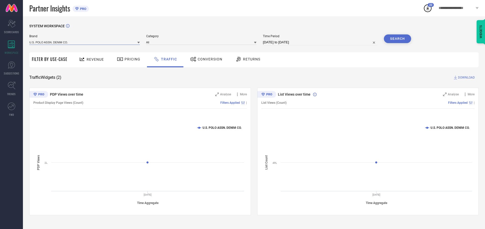
click at [85, 42] on input at bounding box center [84, 41] width 110 height 5
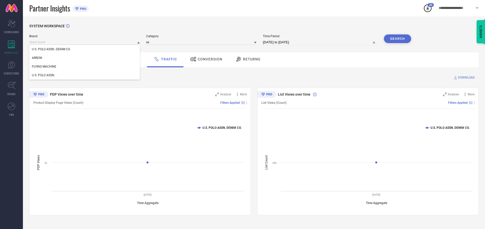
click at [85, 49] on div "U.S. POLO ASSN. DENIM CO." at bounding box center [84, 49] width 110 height 9
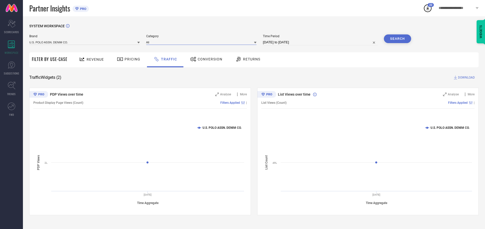
click at [202, 42] on input at bounding box center [201, 41] width 110 height 5
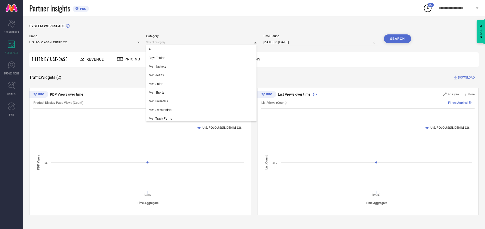
click at [202, 49] on div "All" at bounding box center [201, 49] width 110 height 9
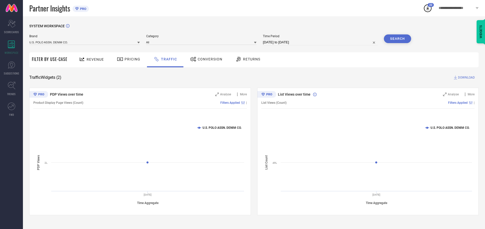
click at [397, 39] on button "Search" at bounding box center [396, 38] width 27 height 9
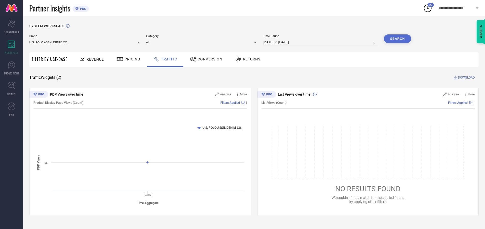
click at [465, 77] on span "DOWNLOAD" at bounding box center [466, 77] width 17 height 5
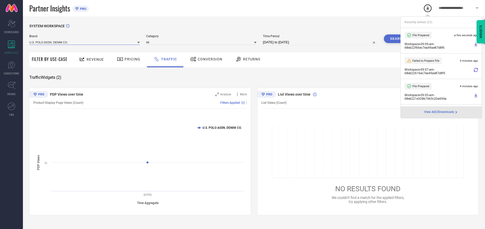
click at [85, 42] on input at bounding box center [84, 41] width 110 height 5
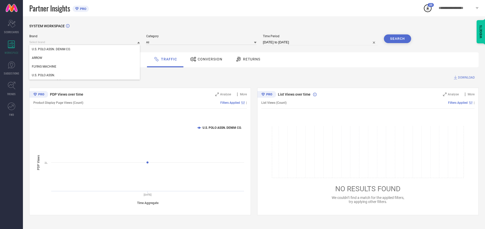
click at [85, 75] on div "U.S. POLO ASSN." at bounding box center [84, 75] width 110 height 9
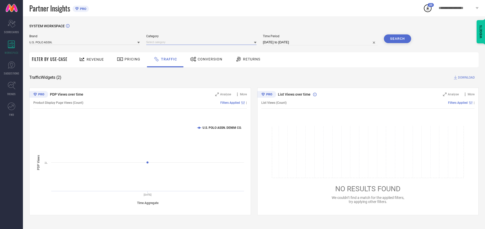
click at [202, 42] on input at bounding box center [201, 41] width 110 height 5
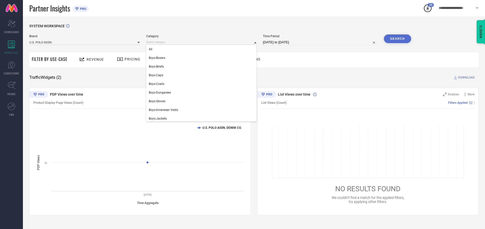
click at [202, 49] on div "All" at bounding box center [201, 49] width 110 height 9
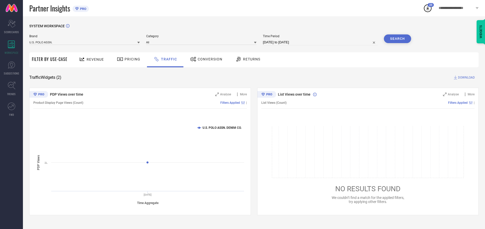
click at [397, 39] on button "Search" at bounding box center [396, 38] width 27 height 9
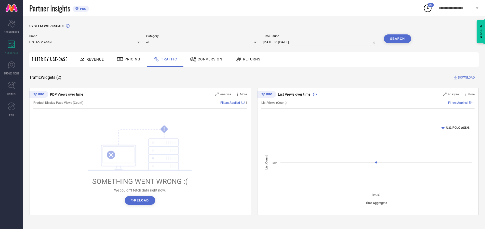
click at [465, 77] on span "DOWNLOAD" at bounding box center [466, 77] width 17 height 5
click at [321, 42] on input at bounding box center [320, 42] width 115 height 6
select select "9"
select select "2025"
select select "10"
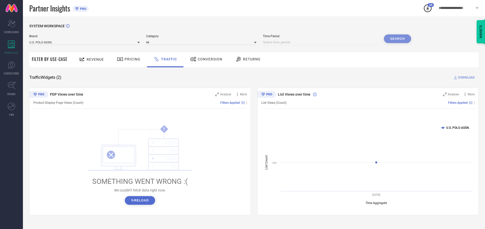
select select "2025"
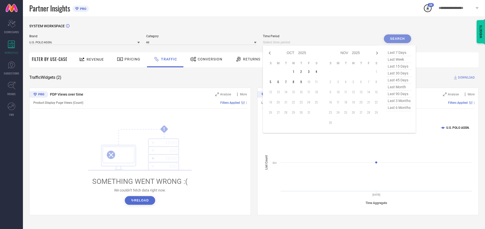
click at [302, 82] on td "9" at bounding box center [301, 82] width 8 height 8
type input "[DATE] to [DATE]"
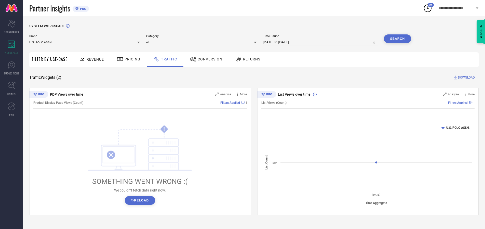
click at [85, 42] on input at bounding box center [84, 41] width 110 height 5
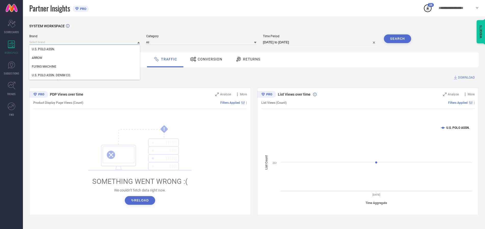
click at [85, 42] on input at bounding box center [84, 41] width 110 height 5
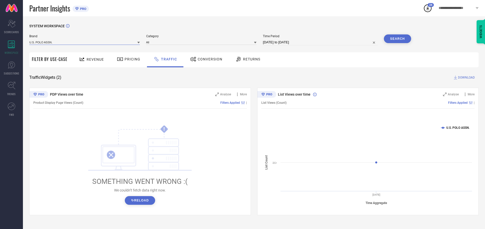
click at [85, 42] on input at bounding box center [84, 41] width 110 height 5
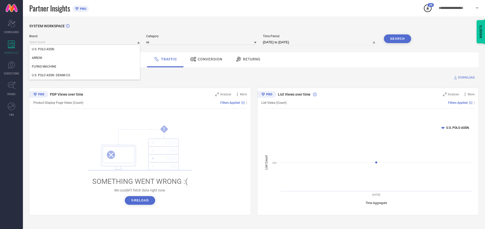
click at [85, 49] on div "U.S. POLO ASSN." at bounding box center [84, 49] width 110 height 9
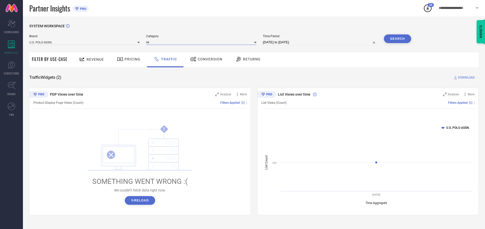
click at [202, 42] on input at bounding box center [201, 41] width 110 height 5
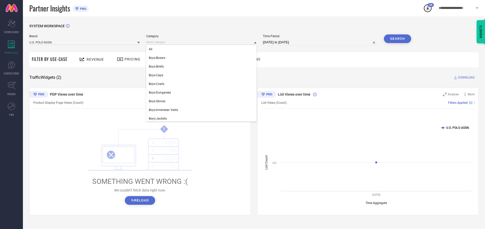
click at [202, 49] on div "All" at bounding box center [201, 49] width 110 height 9
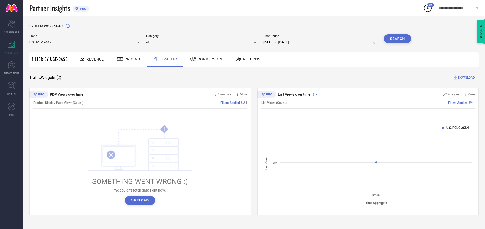
click at [397, 39] on button "Search" at bounding box center [396, 38] width 27 height 9
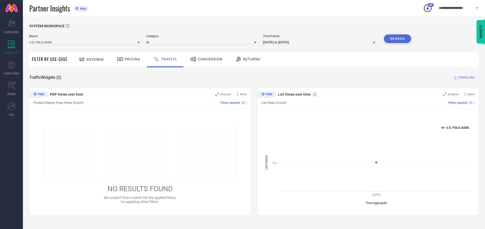
click at [465, 77] on span "DOWNLOAD" at bounding box center [466, 77] width 17 height 5
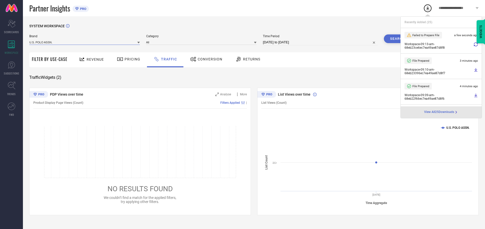
click at [85, 42] on input at bounding box center [84, 41] width 110 height 5
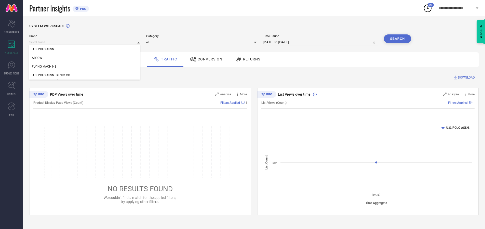
click at [85, 75] on div "U.S. POLO ASSN. DENIM CO." at bounding box center [84, 75] width 110 height 9
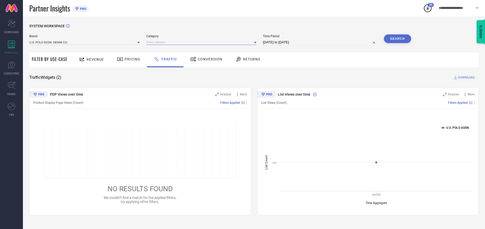
click at [202, 42] on input at bounding box center [201, 41] width 110 height 5
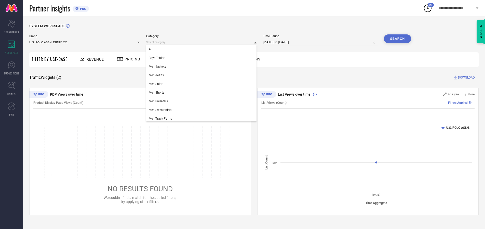
click at [202, 49] on div "All" at bounding box center [201, 49] width 110 height 9
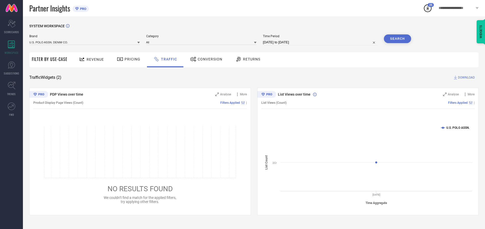
click at [397, 39] on button "Search" at bounding box center [396, 38] width 27 height 9
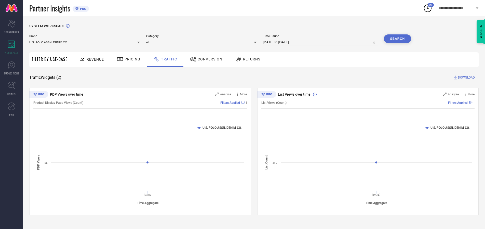
click at [465, 77] on span "DOWNLOAD" at bounding box center [466, 77] width 17 height 5
